Goal: Transaction & Acquisition: Purchase product/service

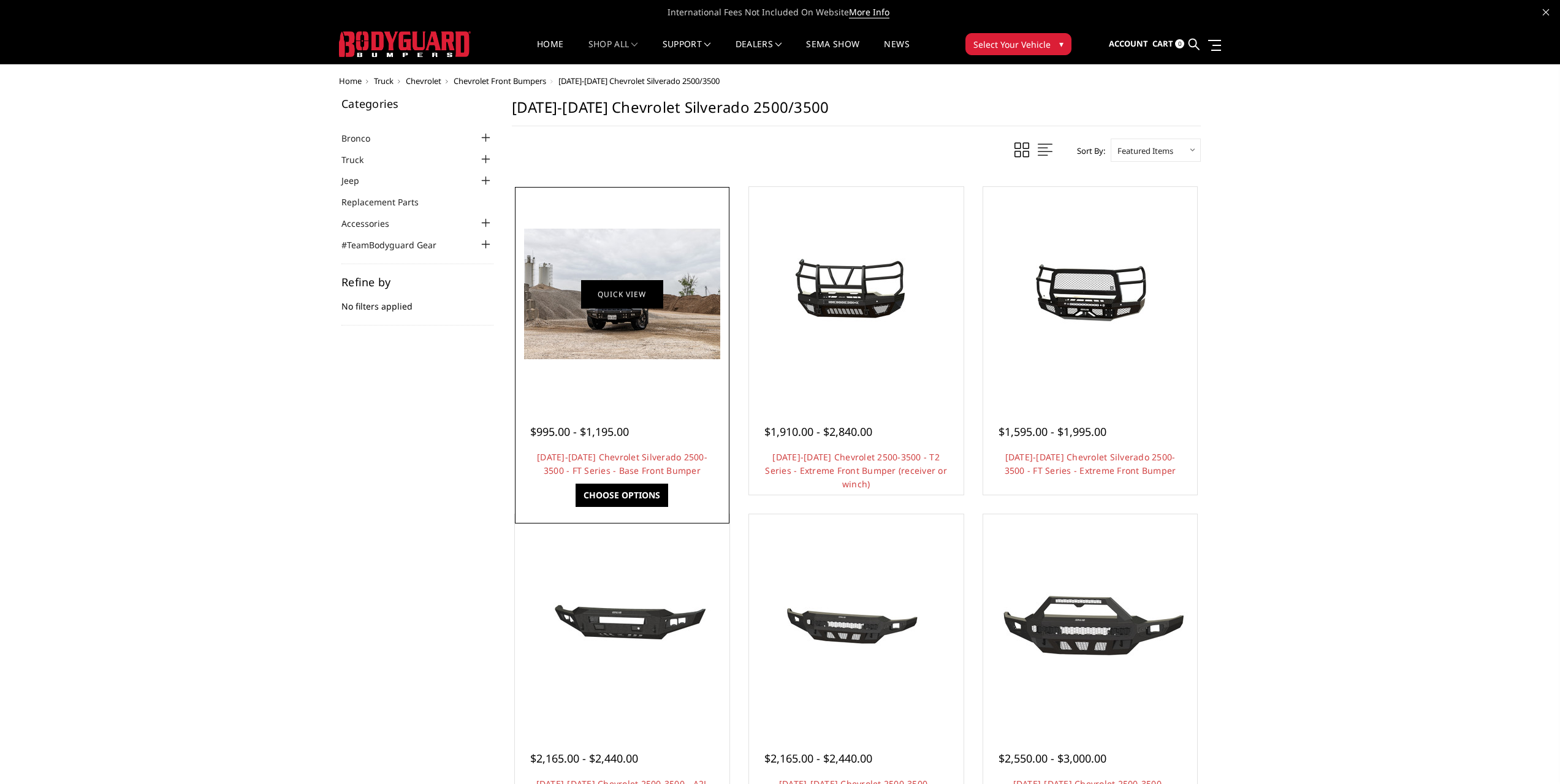
click at [639, 301] on link "Quick view" at bounding box center [622, 293] width 82 height 28
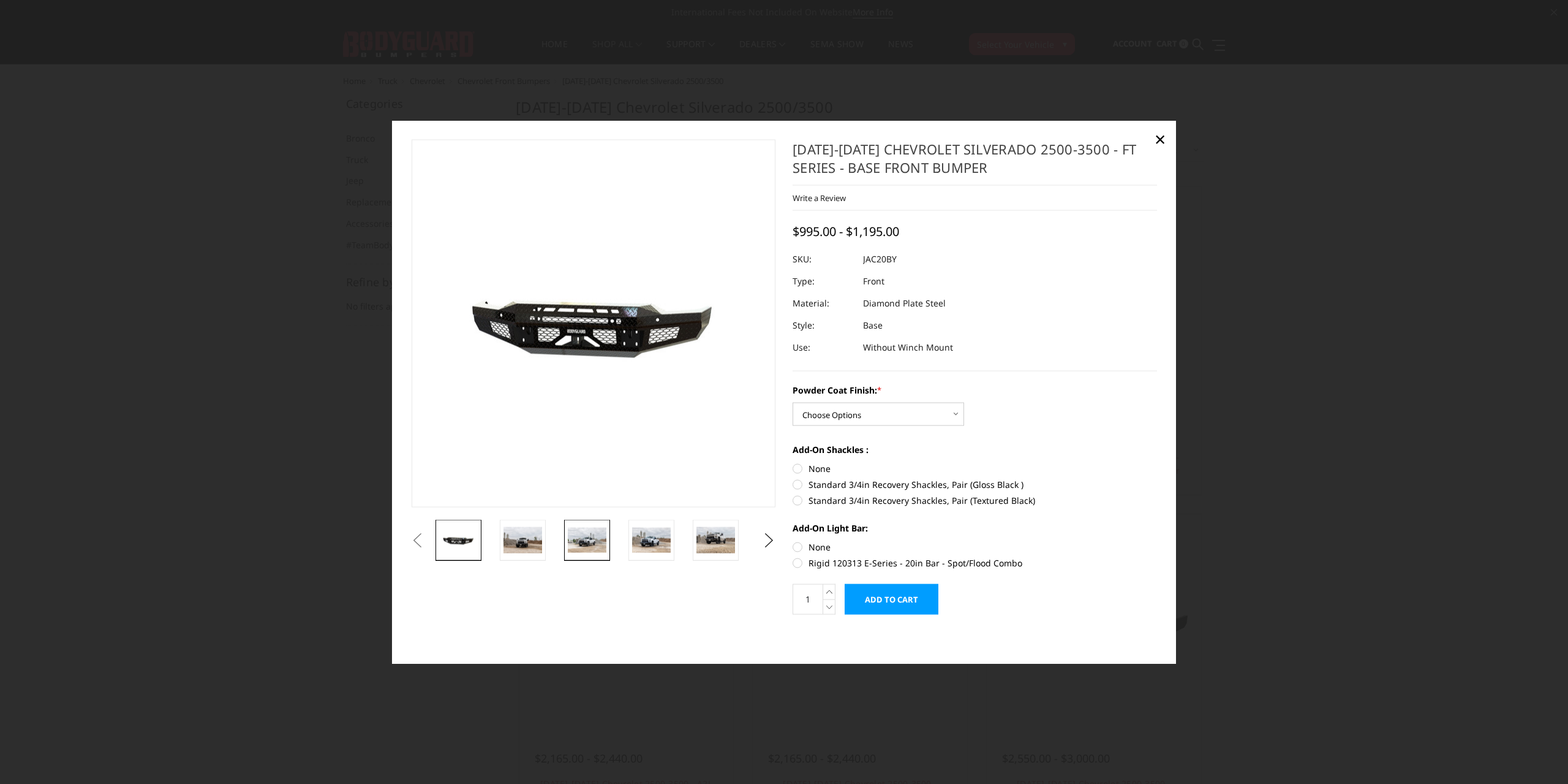
click at [577, 547] on img at bounding box center [587, 539] width 39 height 25
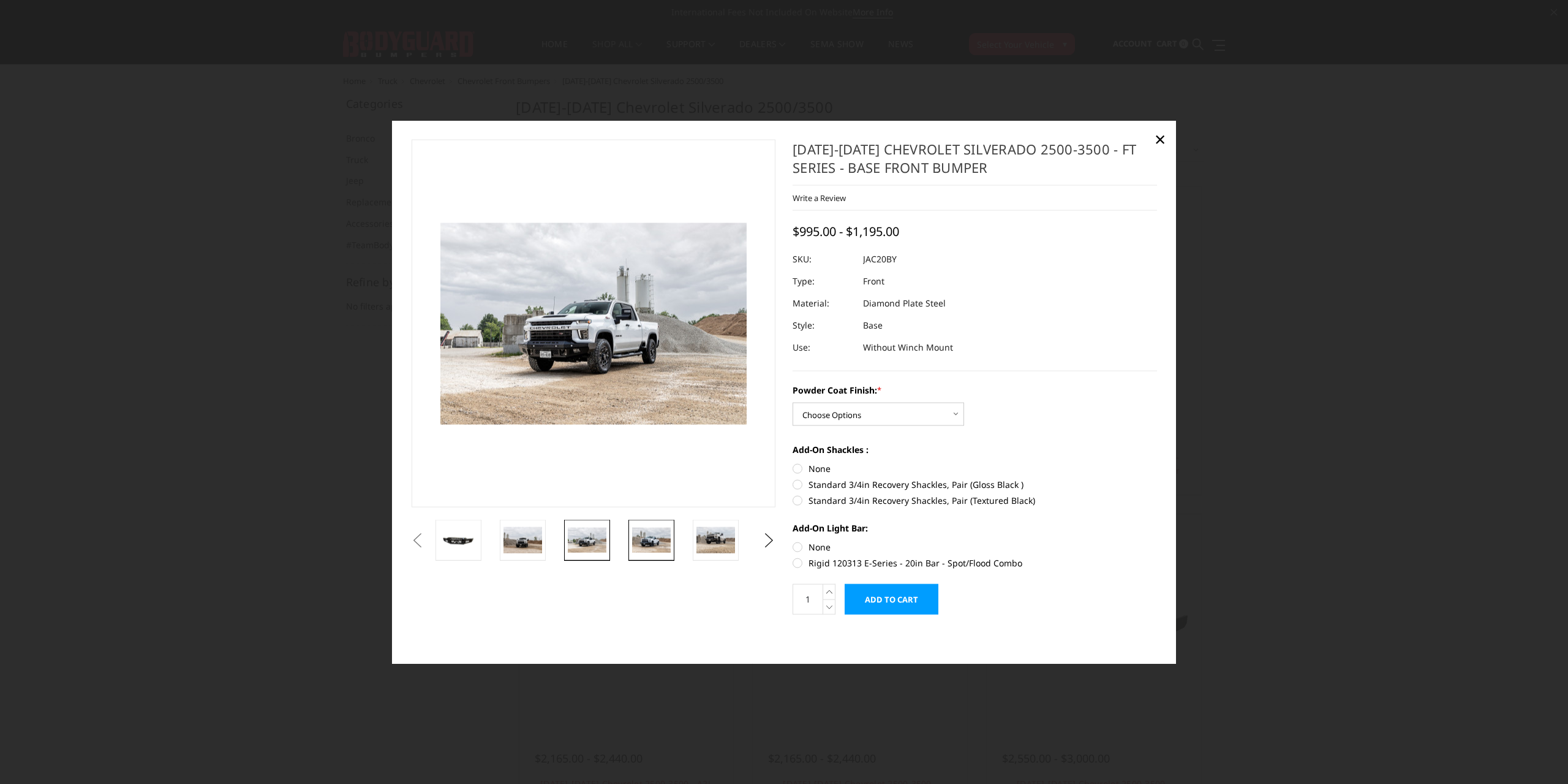
click at [644, 538] on img at bounding box center [651, 540] width 39 height 26
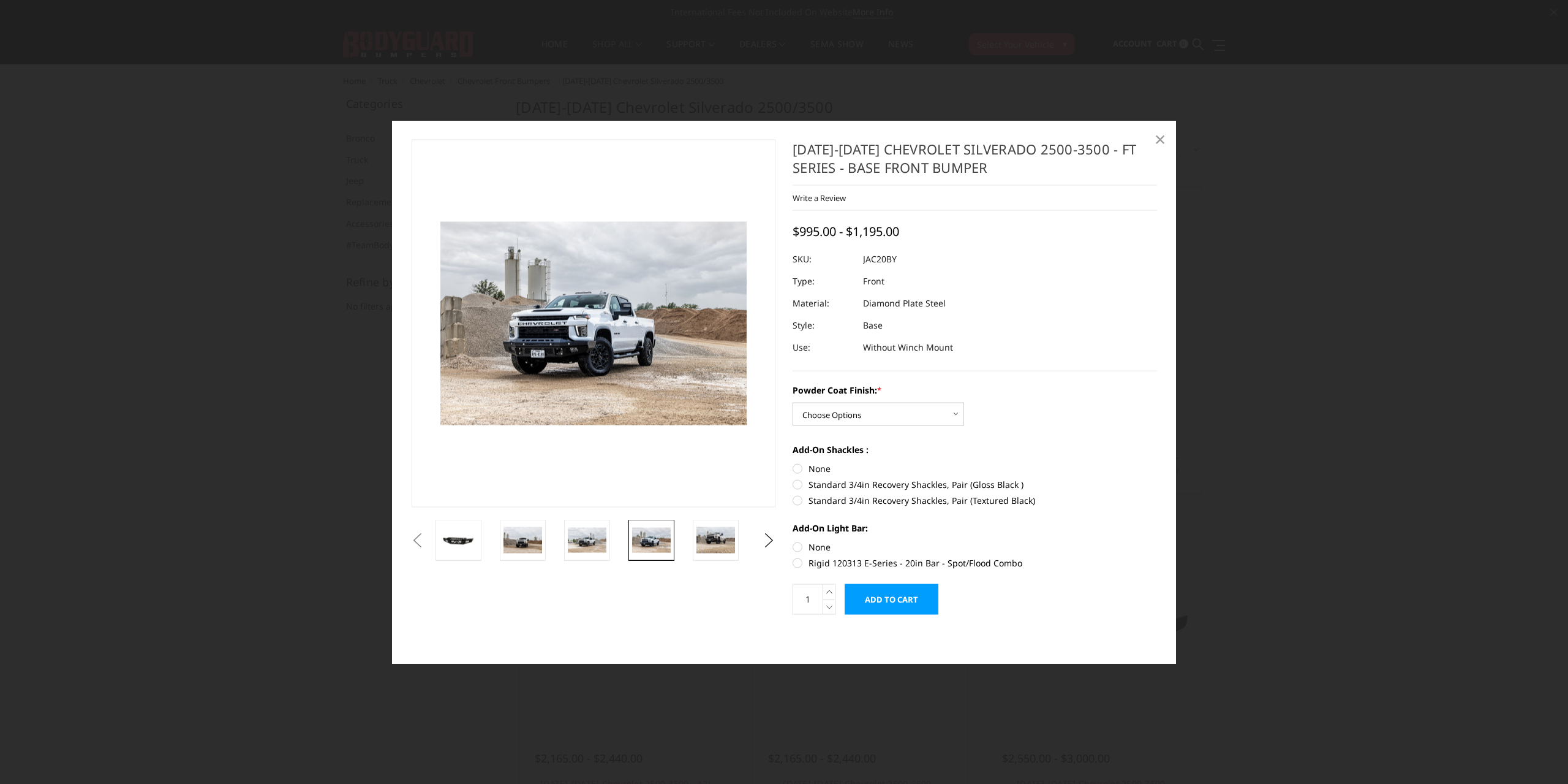
click at [1162, 140] on span "×" at bounding box center [1160, 139] width 11 height 26
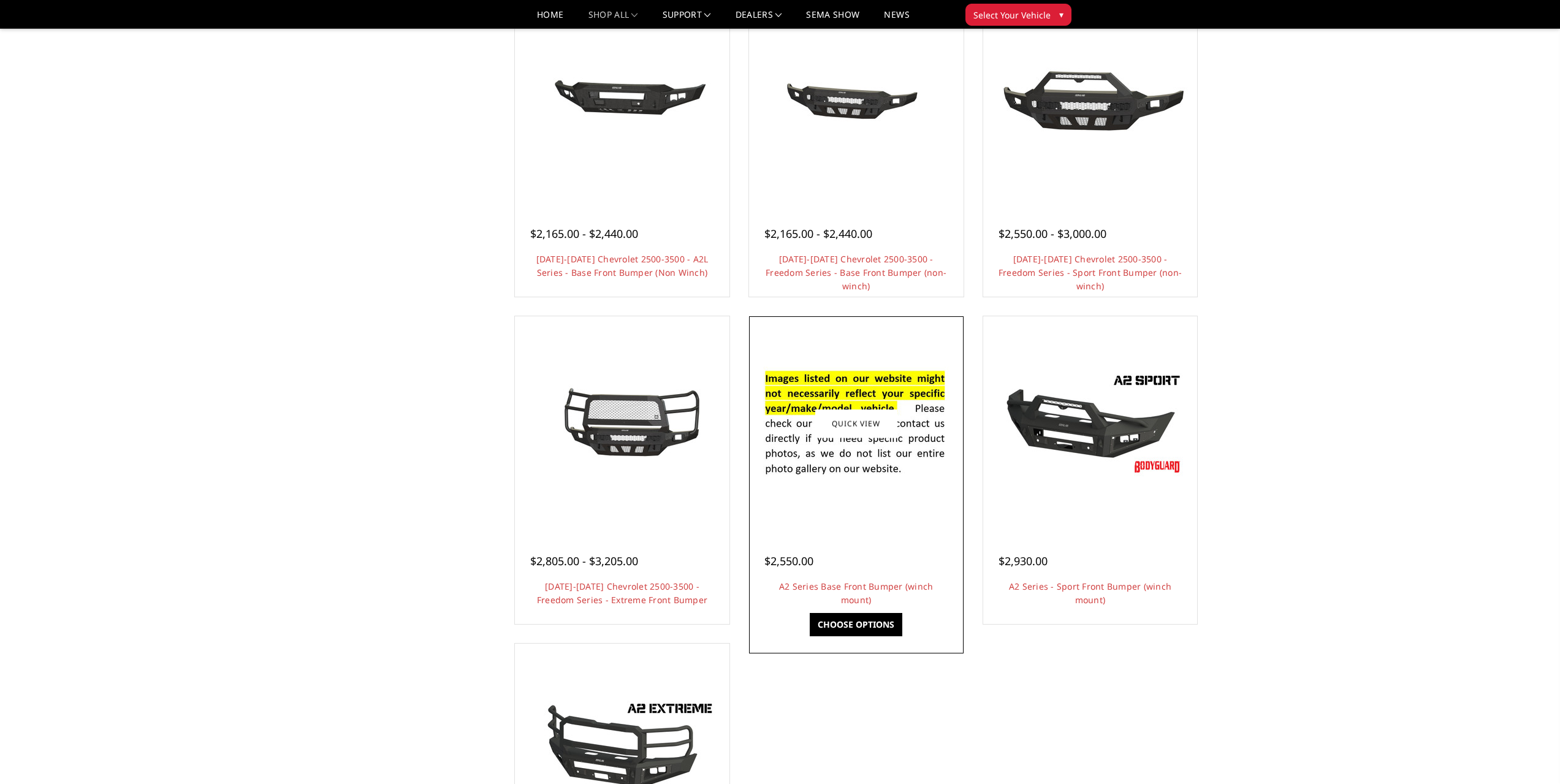
scroll to position [490, 0]
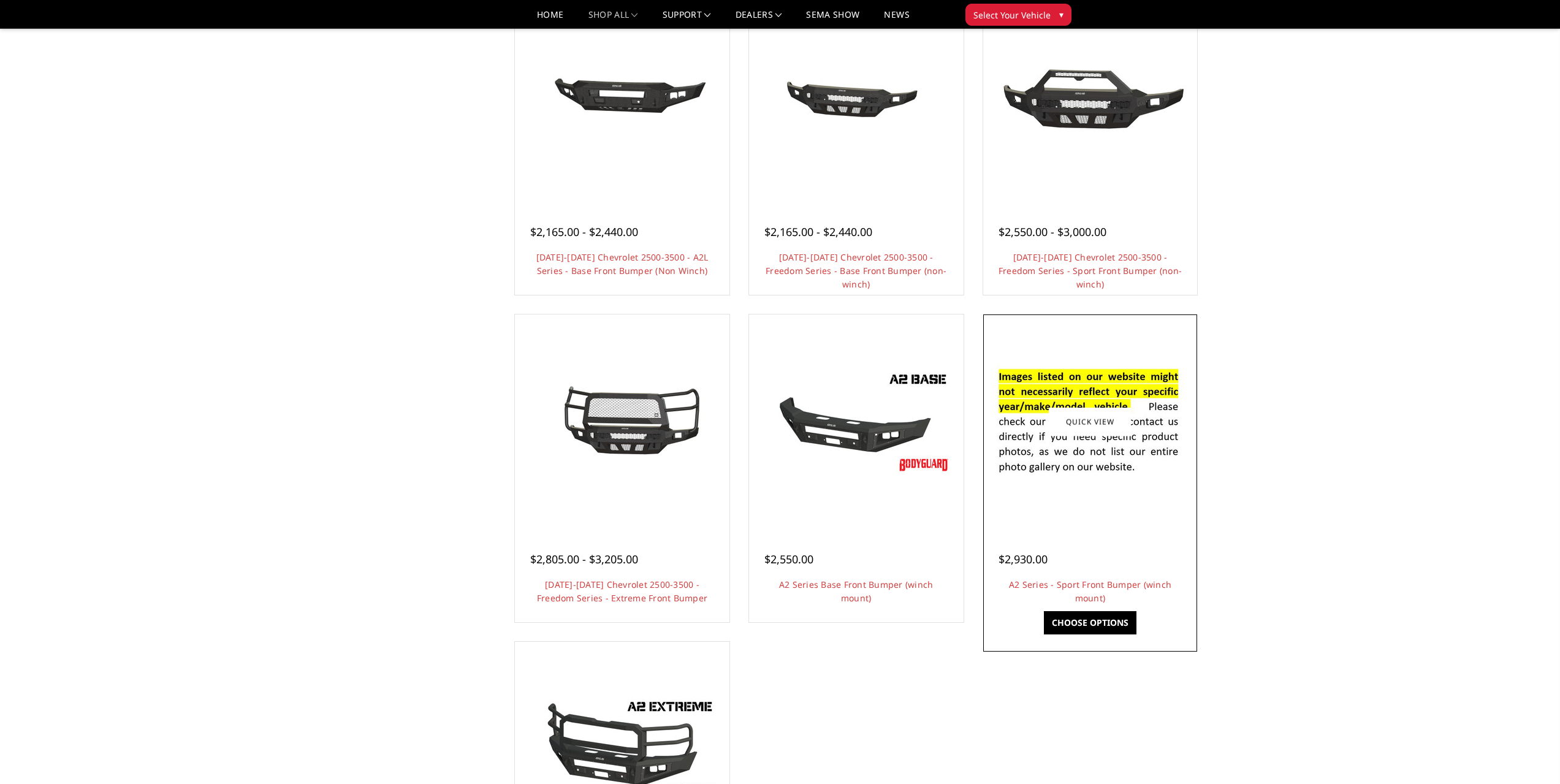
click at [1062, 547] on div at bounding box center [1090, 545] width 184 height 13
click at [1087, 614] on link "Choose Options" at bounding box center [1090, 622] width 93 height 24
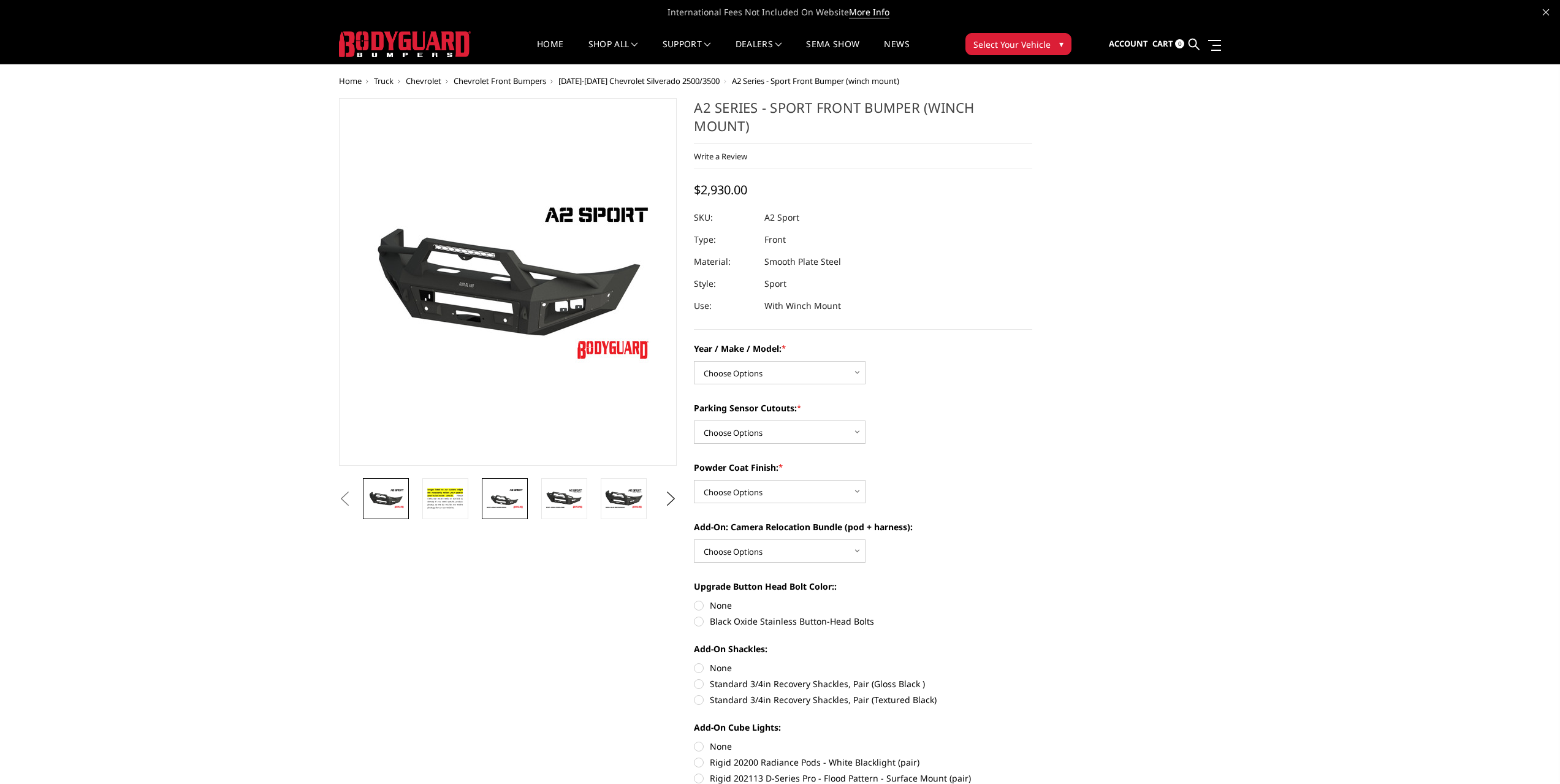
click at [506, 506] on img at bounding box center [505, 498] width 39 height 21
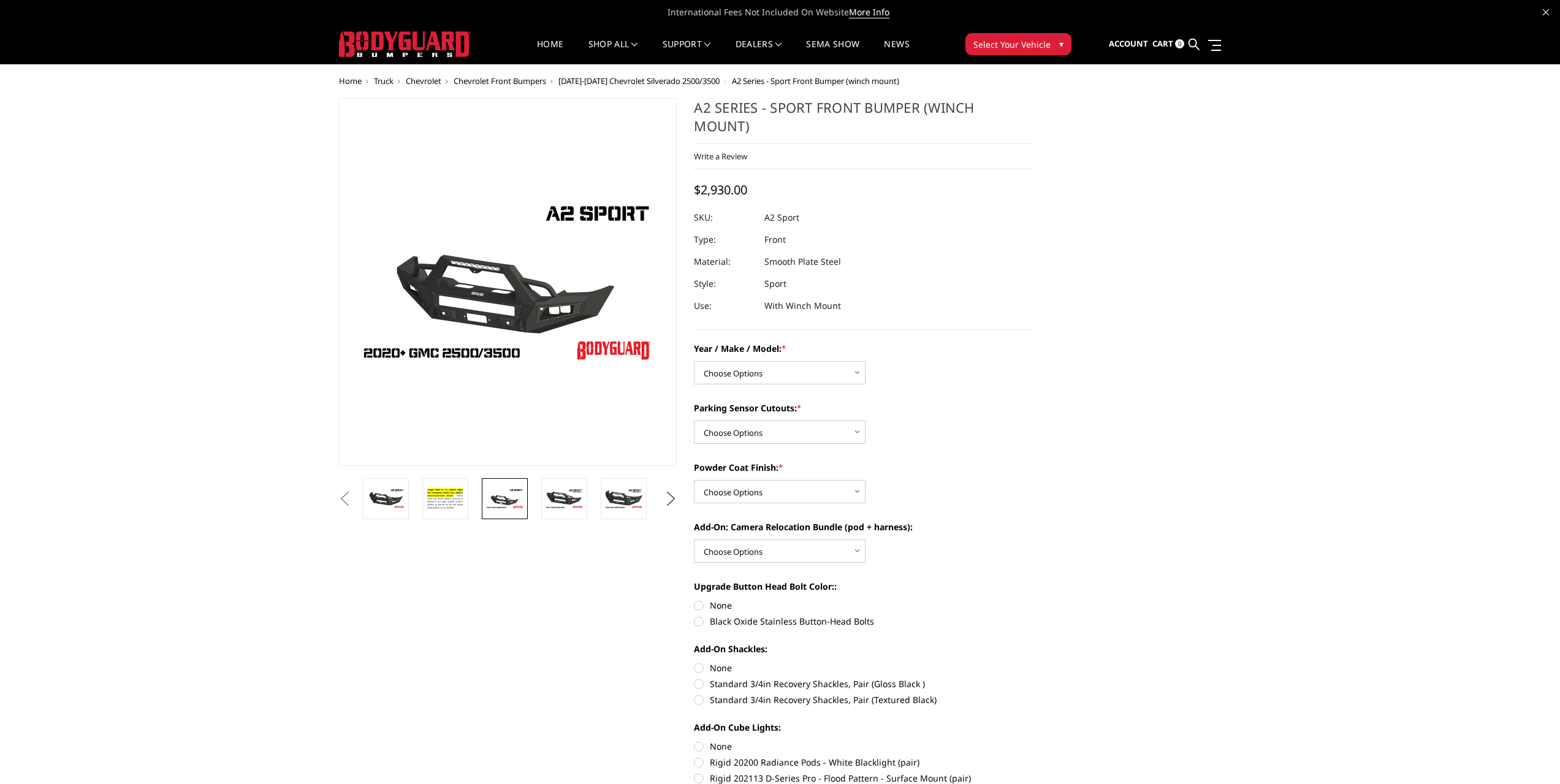
click at [674, 502] on button "Next" at bounding box center [670, 498] width 19 height 19
click at [674, 502] on button "Next" at bounding box center [670, 498] width 19 height 19
click at [625, 502] on img at bounding box center [624, 498] width 39 height 21
